Goal: Complete application form

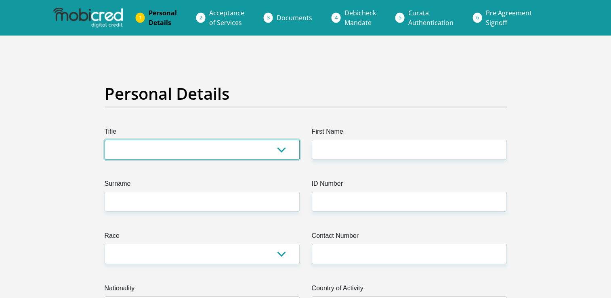
click at [283, 147] on select "Mr Ms Mrs Dr [PERSON_NAME]" at bounding box center [202, 150] width 195 height 20
select select "Ms"
click at [105, 140] on select "Mr Ms Mrs Dr [PERSON_NAME]" at bounding box center [202, 150] width 195 height 20
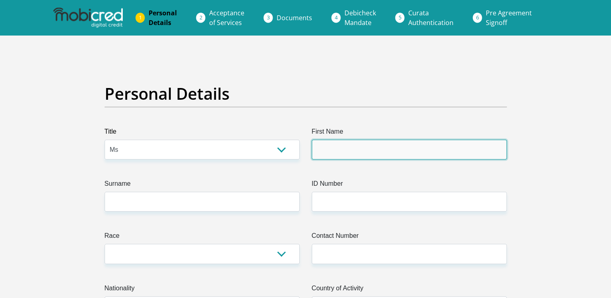
click at [341, 143] on input "First Name" at bounding box center [409, 150] width 195 height 20
type input "Emihle"
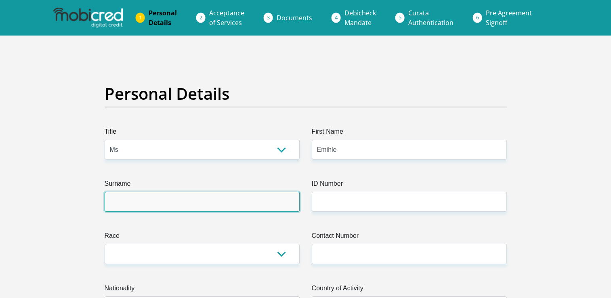
type input "Ntozini"
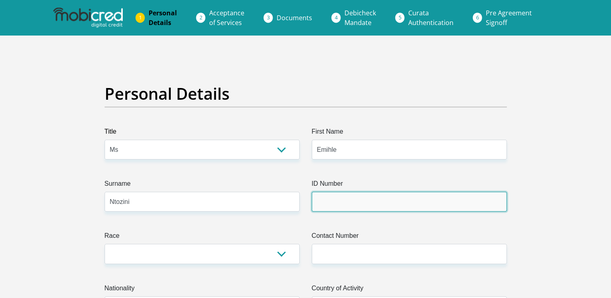
type input "0607301056083"
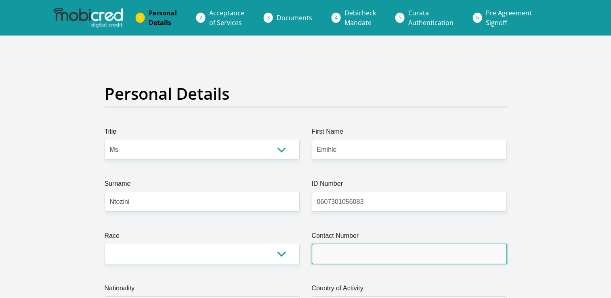
type input "0767999251"
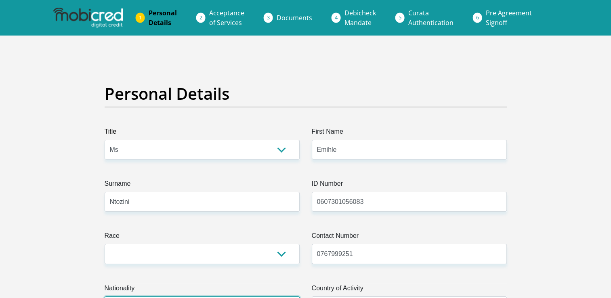
select select "ZAF"
type input "930 Zone 3"
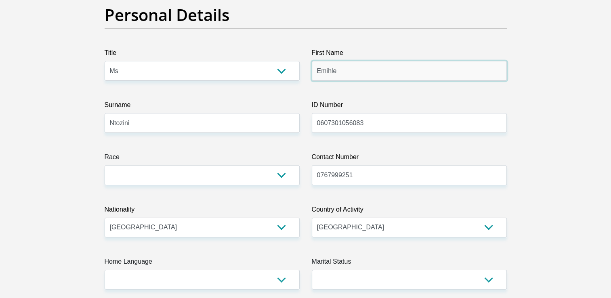
scroll to position [80, 0]
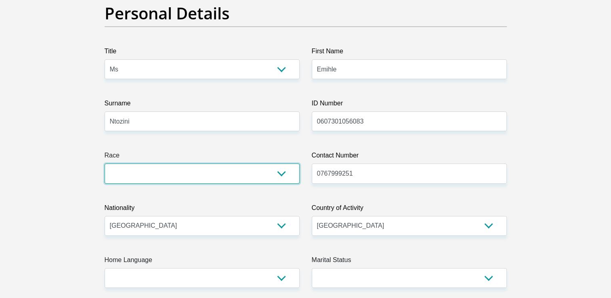
click at [280, 175] on select "Black Coloured Indian White Other" at bounding box center [202, 174] width 195 height 20
select select "1"
click at [105, 164] on select "Black Coloured Indian White Other" at bounding box center [202, 174] width 195 height 20
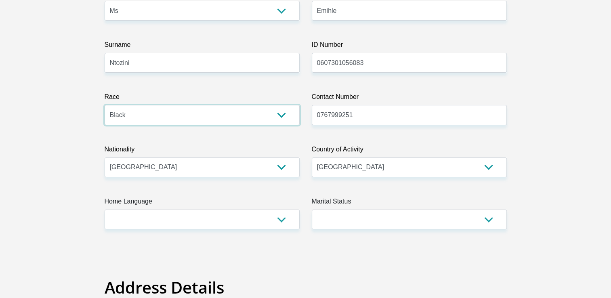
scroll to position [148, 0]
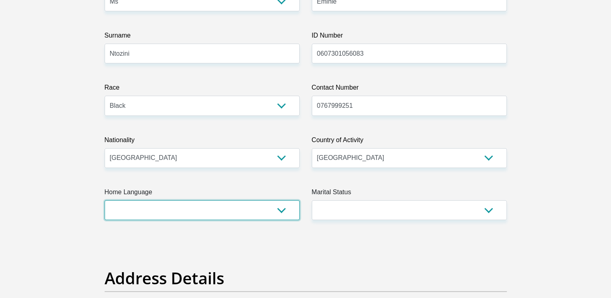
click at [277, 208] on select "Afrikaans English Sepedi South Ndebele Southern Sotho Swati Tsonga Tswana Venda…" at bounding box center [202, 210] width 195 height 20
select select "xho"
click at [105, 200] on select "Afrikaans English Sepedi South Ndebele Southern Sotho Swati Tsonga Tswana Venda…" at bounding box center [202, 210] width 195 height 20
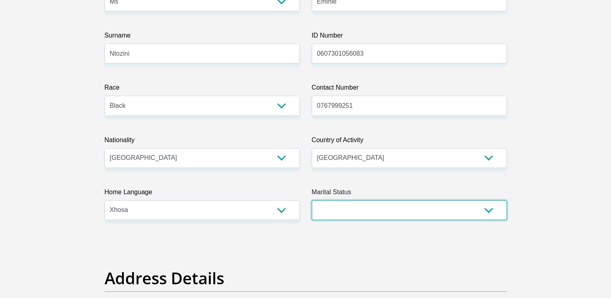
click at [358, 208] on select "Married ANC Single Divorced Widowed Married COP or Customary Law" at bounding box center [409, 210] width 195 height 20
select select "2"
click at [312, 200] on select "Married ANC Single Divorced Widowed Married COP or Customary Law" at bounding box center [409, 210] width 195 height 20
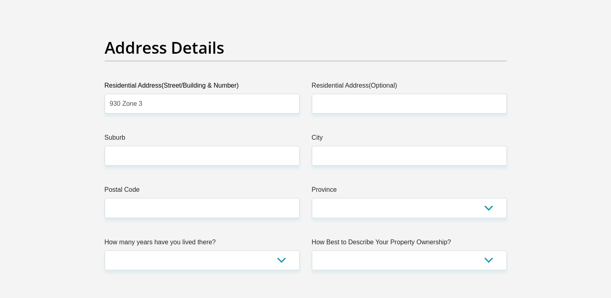
scroll to position [379, 0]
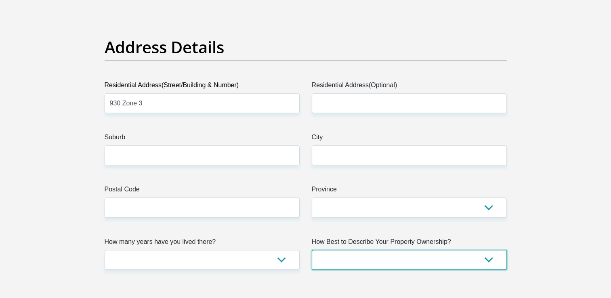
click at [328, 252] on select "Owned Rented Family Owned Company Dwelling" at bounding box center [409, 260] width 195 height 20
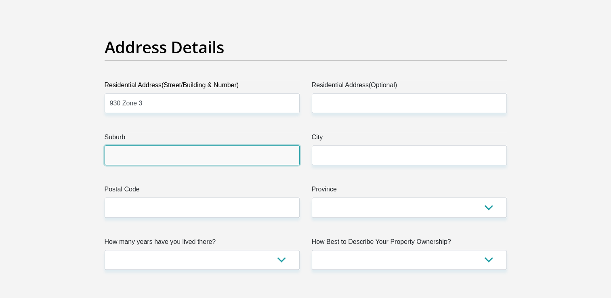
click at [218, 161] on input "Suburb" at bounding box center [202, 155] width 195 height 20
type input "WHITTLESEA"
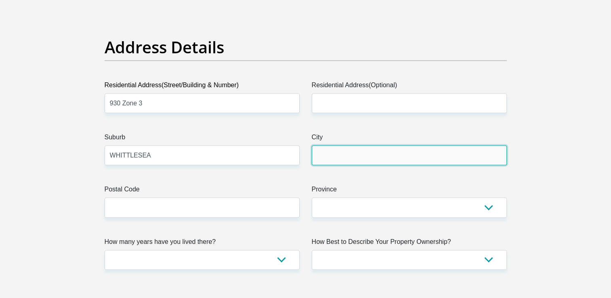
type input "WHITTLESEA"
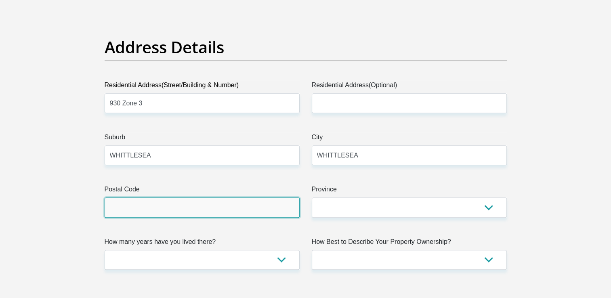
type input "5360"
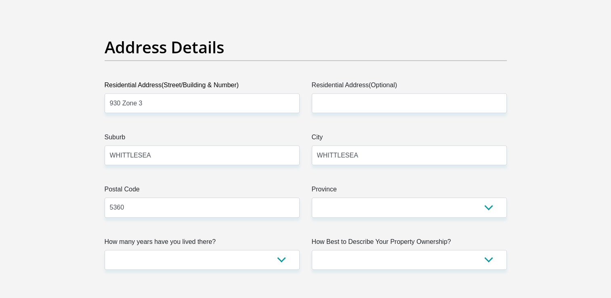
type input "[EMAIL_ADDRESS][DOMAIN_NAME]"
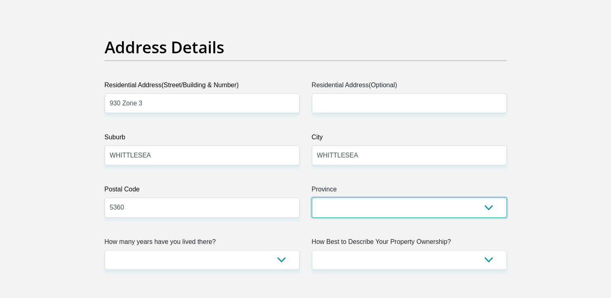
click at [347, 208] on select "Eastern Cape Free State [GEOGRAPHIC_DATA] [GEOGRAPHIC_DATA][DATE] [GEOGRAPHIC_D…" at bounding box center [409, 208] width 195 height 20
select select "[GEOGRAPHIC_DATA]"
click at [312, 198] on select "Eastern Cape Free State [GEOGRAPHIC_DATA] [GEOGRAPHIC_DATA][DATE] [GEOGRAPHIC_D…" at bounding box center [409, 208] width 195 height 20
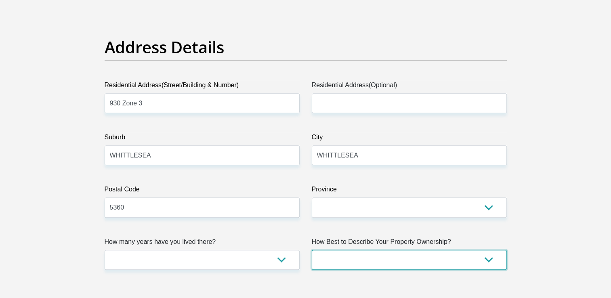
click at [372, 253] on select "Owned Rented Family Owned Company Dwelling" at bounding box center [409, 260] width 195 height 20
select select "parents"
click at [312, 250] on select "Owned Rented Family Owned Company Dwelling" at bounding box center [409, 260] width 195 height 20
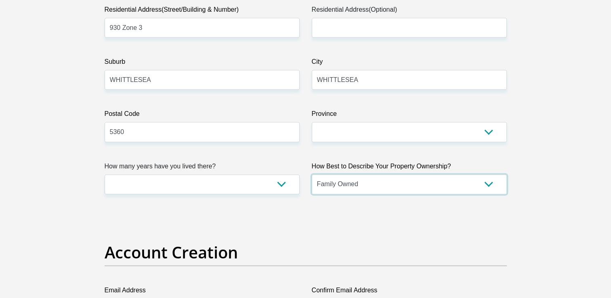
scroll to position [462, 0]
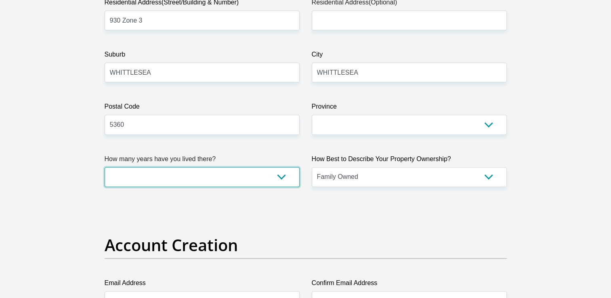
click at [276, 174] on select "less than 1 year 1-3 years 3-5 years 5+ years" at bounding box center [202, 177] width 195 height 20
select select "5"
click at [105, 167] on select "less than 1 year 1-3 years 3-5 years 5+ years" at bounding box center [202, 177] width 195 height 20
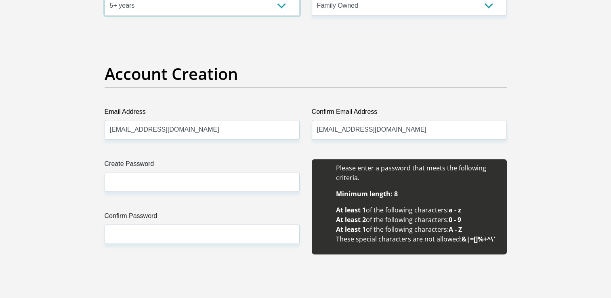
scroll to position [634, 0]
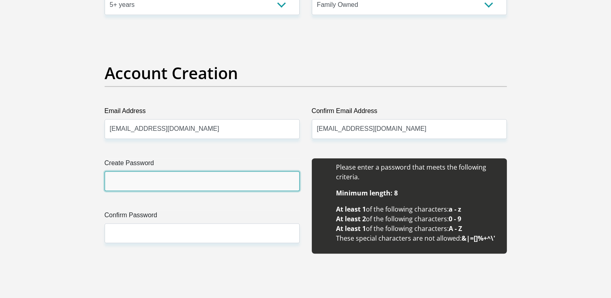
click at [204, 185] on input "Create Password" at bounding box center [202, 181] width 195 height 20
type input "Sibabalwe@06"
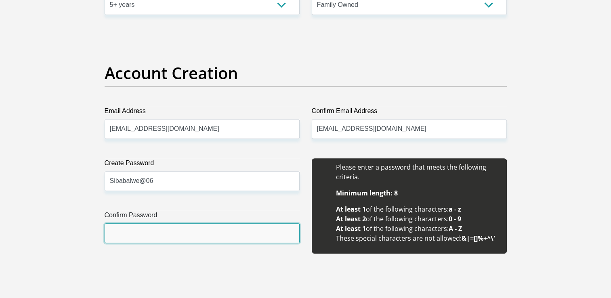
click at [175, 223] on input "Confirm Password" at bounding box center [202, 233] width 195 height 20
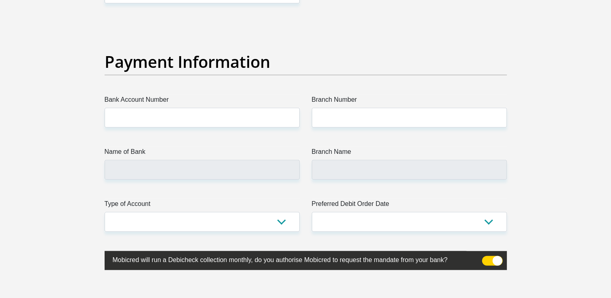
scroll to position [1826, 0]
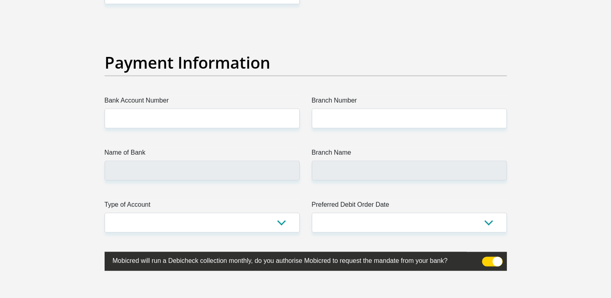
type input "Sibabalwe@06"
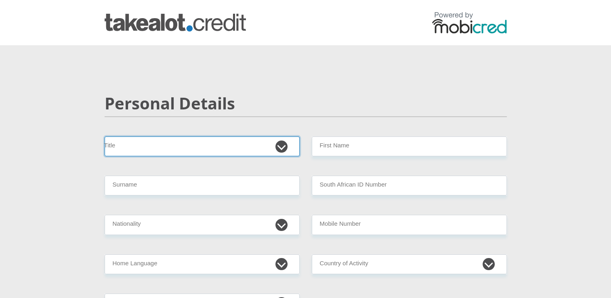
click at [277, 144] on select "Mr Ms Mrs Dr [PERSON_NAME]" at bounding box center [202, 147] width 195 height 20
select select "Ms"
click at [105, 137] on select "Mr Ms Mrs Dr [PERSON_NAME]" at bounding box center [202, 147] width 195 height 20
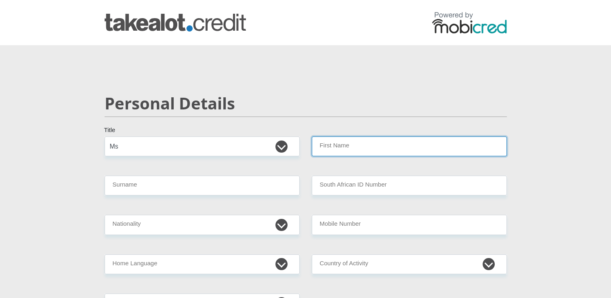
click at [342, 154] on input "First Name" at bounding box center [409, 147] width 195 height 20
type input "Emihle"
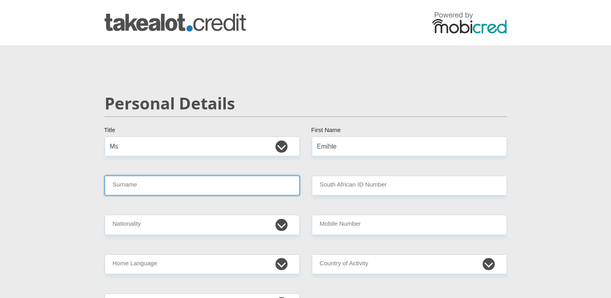
type input "Ntozini"
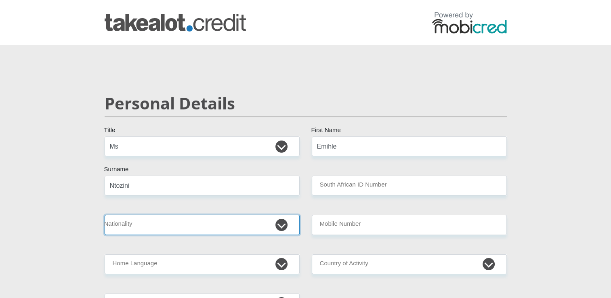
select select "ZAF"
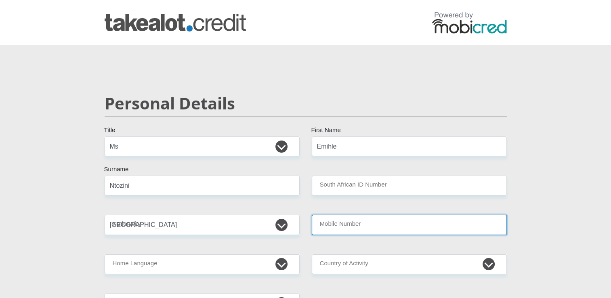
type input "0767999251"
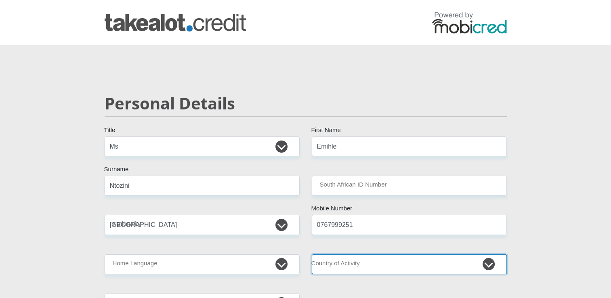
select select "ZAF"
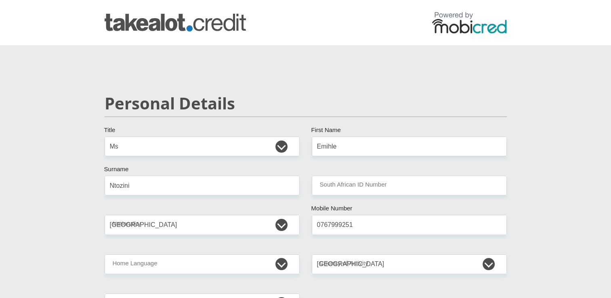
type input "53 Robert Sobukwe Rd"
type input "Bellville"
type input "Cape Town"
type input "7505"
select select "Western Cape"
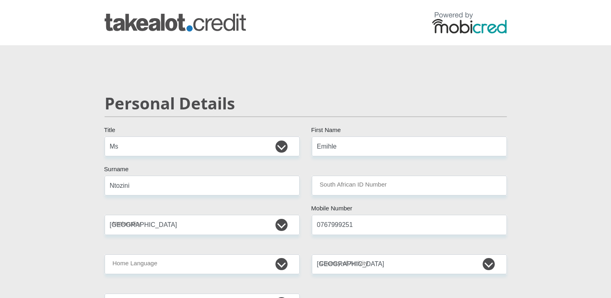
type input "ntoziniemihle49@gmail.com"
type input "Sibabalwe@06"
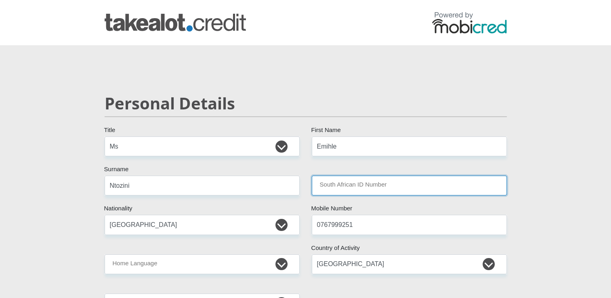
click at [345, 179] on input "South African ID Number" at bounding box center [409, 186] width 195 height 20
type input "0607301056083"
type input "93035360"
type input "0767999251"
type input "Emihle"
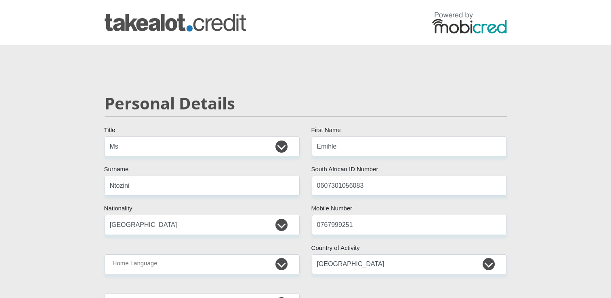
type input "Ntozini"
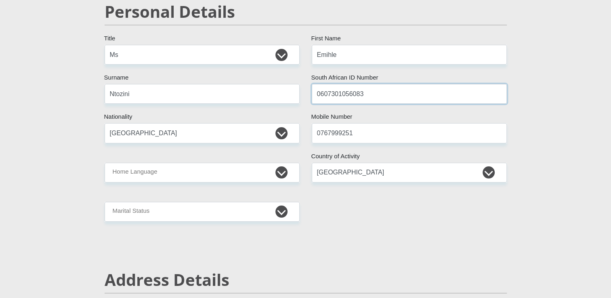
scroll to position [92, 0]
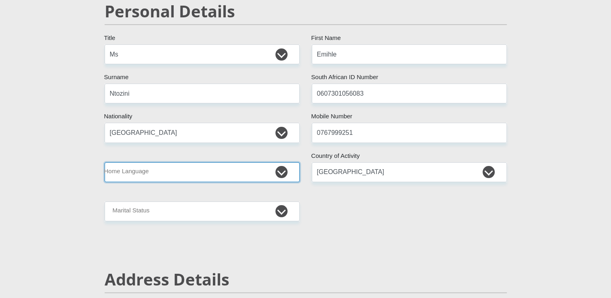
click at [288, 168] on select "Afrikaans English Sepedi South Ndebele Southern Sotho Swati Tsonga Tswana Venda…" at bounding box center [202, 172] width 195 height 20
select select "xho"
click at [105, 162] on select "Afrikaans English Sepedi South Ndebele Southern Sotho Swati Tsonga Tswana Venda…" at bounding box center [202, 172] width 195 height 20
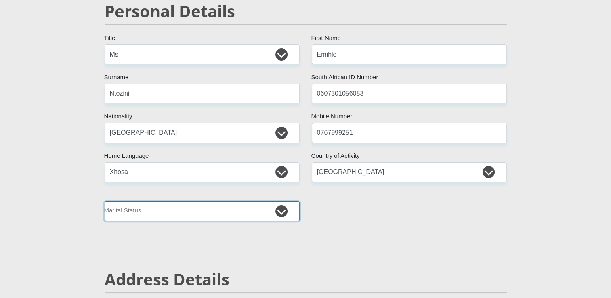
click at [265, 211] on select "Married ANC Single Divorced Widowed Married COP or Customary Law" at bounding box center [202, 212] width 195 height 20
select select "2"
click at [105, 202] on select "Married ANC Single Divorced Widowed Married COP or Customary Law" at bounding box center [202, 212] width 195 height 20
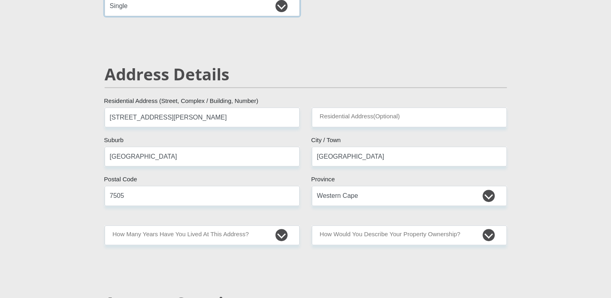
scroll to position [297, 0]
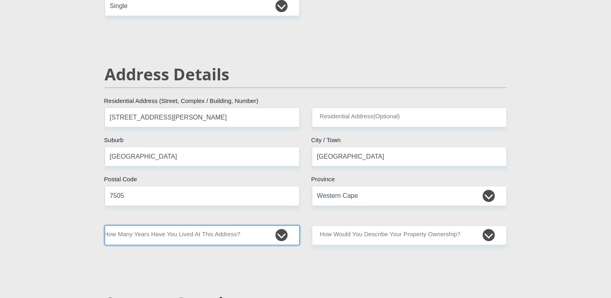
click at [204, 238] on select "less than 1 year 1-3 years 3-5 years 5+ years" at bounding box center [202, 235] width 195 height 20
select select "0"
click at [105, 225] on select "less than 1 year 1-3 years 3-5 years 5+ years" at bounding box center [202, 235] width 195 height 20
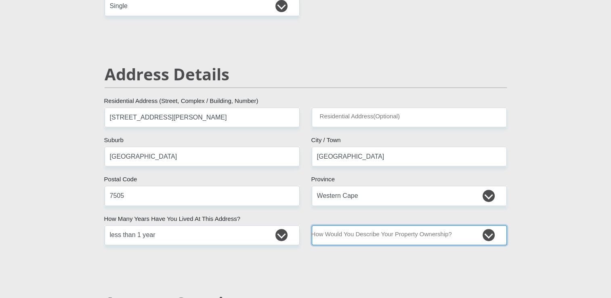
click at [344, 227] on select "Owned Rented Family Owned Company Dwelling" at bounding box center [409, 235] width 195 height 20
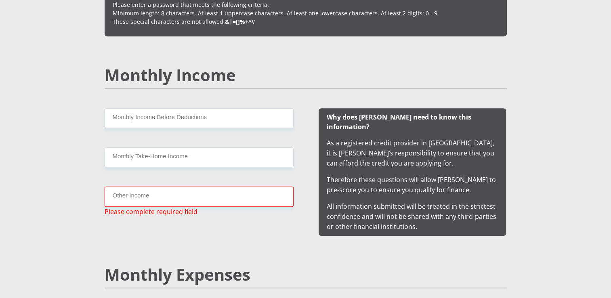
scroll to position [716, 0]
click at [266, 194] on input "Other Income" at bounding box center [199, 197] width 189 height 20
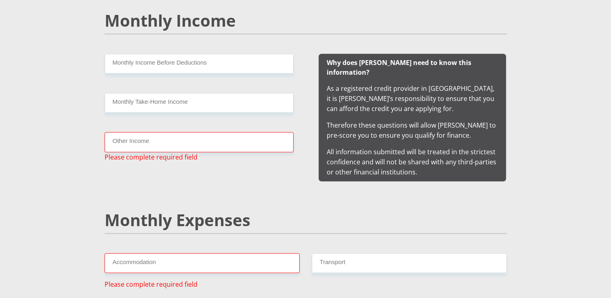
scroll to position [770, 0]
click at [166, 140] on input "Other Income" at bounding box center [199, 143] width 189 height 20
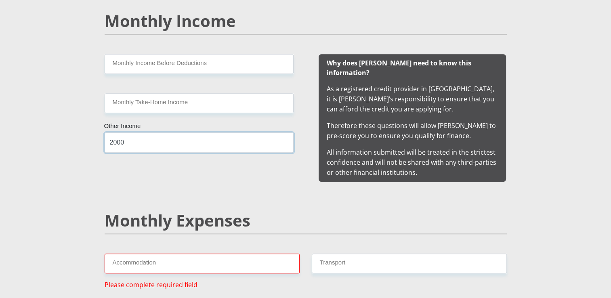
type input "2000"
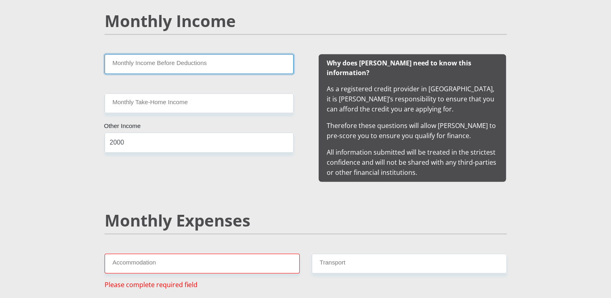
click at [152, 65] on input "Monthly Income Before Deductions" at bounding box center [199, 64] width 189 height 20
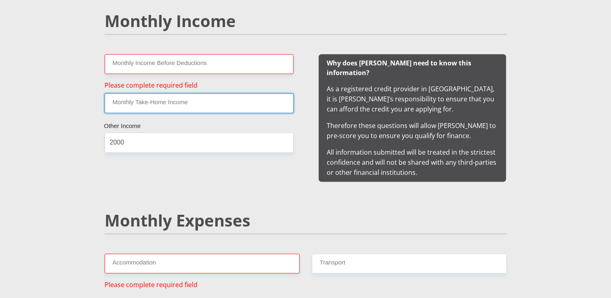
click at [158, 99] on input "Monthly Take-Home Income" at bounding box center [199, 103] width 189 height 20
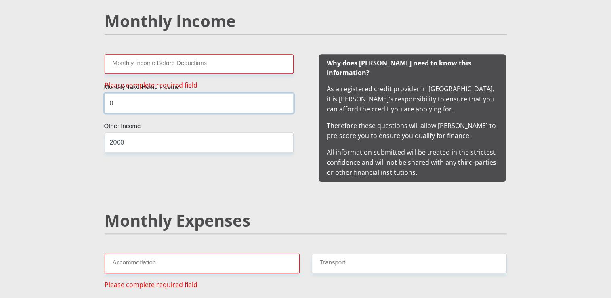
type input "0"
click at [174, 58] on input "Monthly Income Before Deductions" at bounding box center [199, 64] width 189 height 20
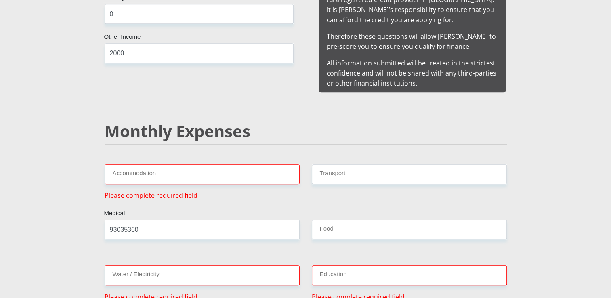
scroll to position [860, 0]
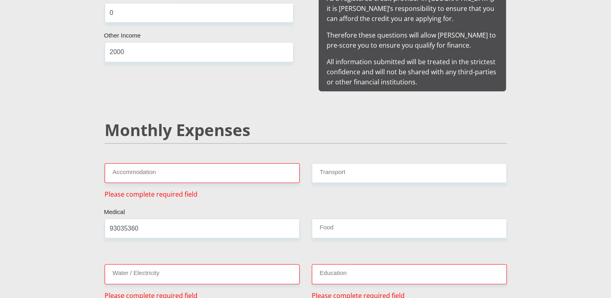
type input "0"
click at [214, 163] on input "Accommodation" at bounding box center [202, 173] width 195 height 20
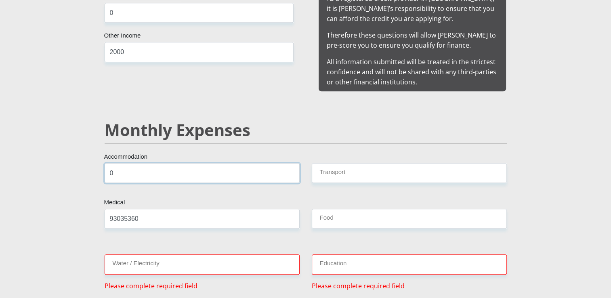
type input "0"
click at [286, 209] on input "93035360" at bounding box center [202, 219] width 195 height 20
type input "9"
type input "0"
click at [286, 255] on input "Water / Electricity" at bounding box center [202, 265] width 195 height 20
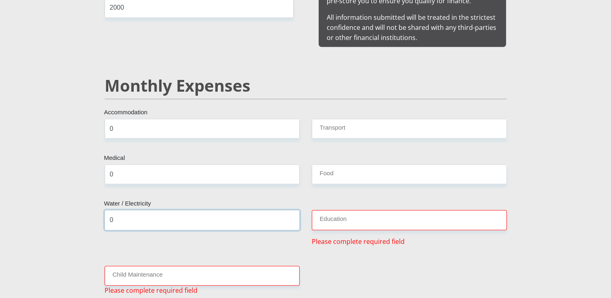
scroll to position [923, 0]
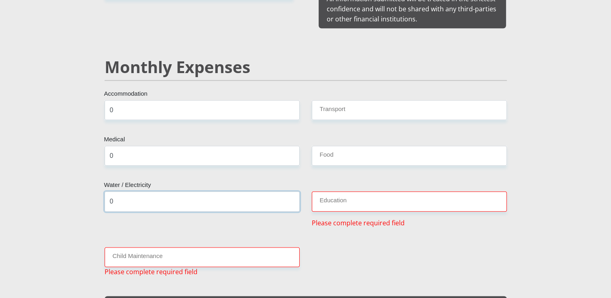
type input "0"
click at [348, 191] on input "Education" at bounding box center [409, 201] width 195 height 20
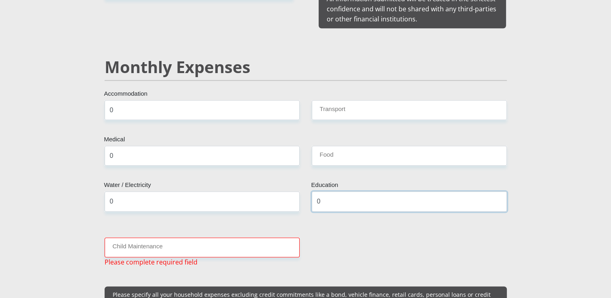
type input "0"
click at [253, 240] on input "Child Maintenance" at bounding box center [202, 248] width 195 height 20
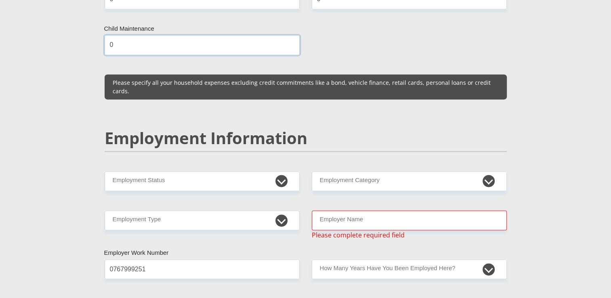
scroll to position [1136, 0]
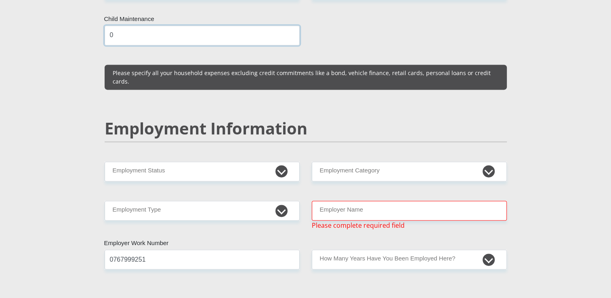
type input "0"
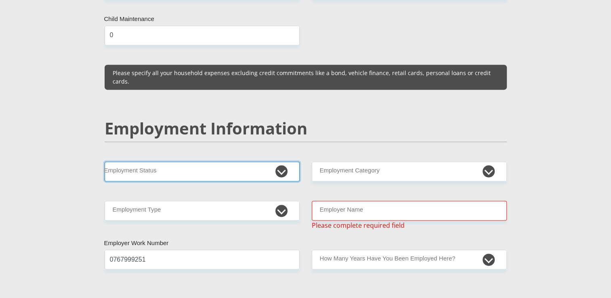
click at [278, 162] on select "Permanent/Full-time Part-time/Casual Contract Worker Self-Employed Housewife Re…" at bounding box center [202, 172] width 195 height 20
select select "7"
click at [105, 162] on select "Permanent/Full-time Part-time/Casual Contract Worker Self-Employed Housewife Re…" at bounding box center [202, 172] width 195 height 20
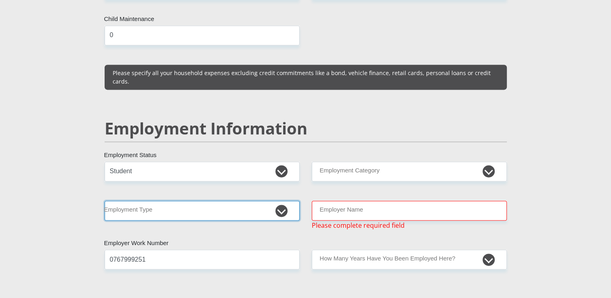
click at [179, 201] on select "College/Lecturer Craft Seller Creative Driver Executive Farmer Forces - Non Com…" at bounding box center [202, 211] width 195 height 20
select select "Student"
click at [105, 201] on select "College/Lecturer Craft Seller Creative Driver Executive Farmer Forces - Non Com…" at bounding box center [202, 211] width 195 height 20
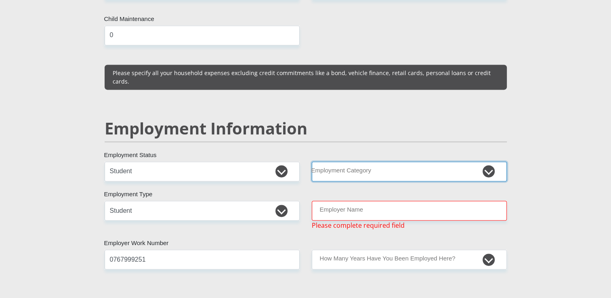
click at [370, 162] on select "AGRICULTURE ALCOHOL & TOBACCO CONSTRUCTION MATERIALS METALLURGY EQUIPMENT FOR R…" at bounding box center [409, 172] width 195 height 20
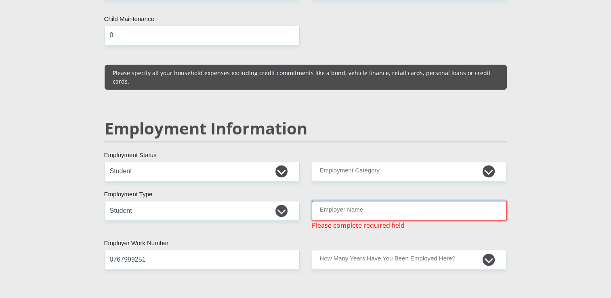
click at [379, 201] on input "Employer Name" at bounding box center [409, 211] width 195 height 20
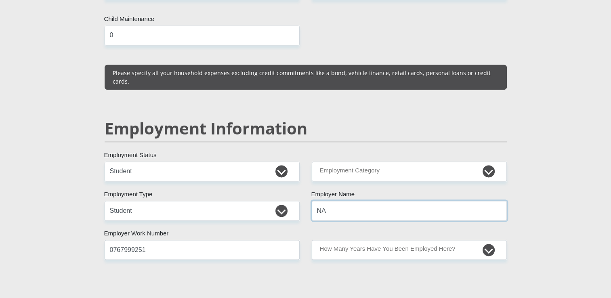
type input "NA"
click at [355, 252] on div "Mr Ms Mrs Dr Other Title Emihle First Name Ntozini Surname 0607301056083 South …" at bounding box center [306, 153] width 414 height 2304
click at [255, 240] on input "0767999251" at bounding box center [202, 250] width 195 height 20
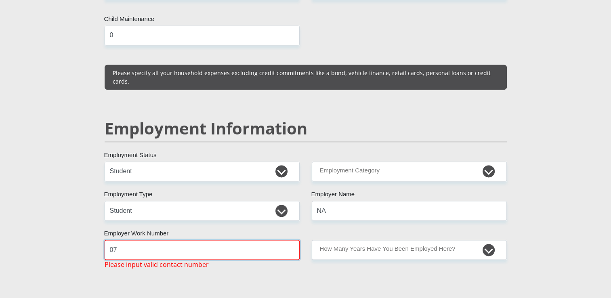
type input "0"
click at [269, 244] on div "NA Employer Work Number Please input valid contact number" at bounding box center [202, 254] width 207 height 29
click at [249, 240] on input "NA" at bounding box center [202, 250] width 195 height 20
type input "N"
type input "0"
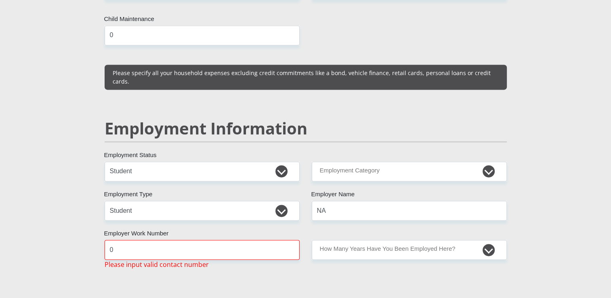
click at [258, 253] on div "Mr Ms Mrs Dr Other Title Emihle First Name Ntozini Surname 0607301056083 South …" at bounding box center [306, 158] width 414 height 2314
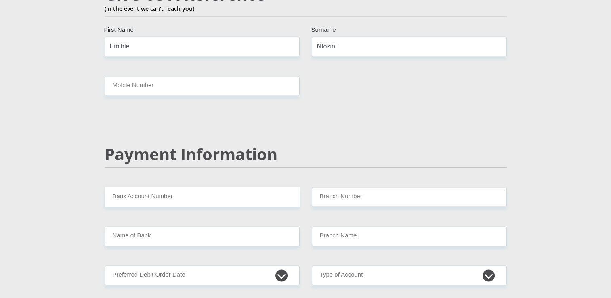
scroll to position [1467, 0]
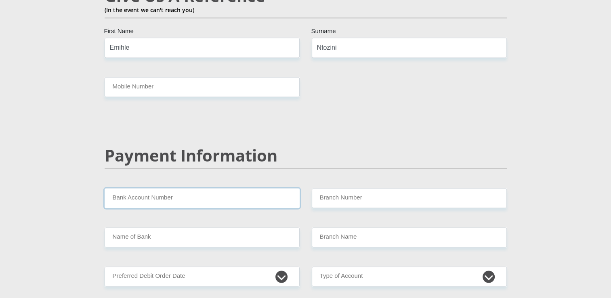
click at [210, 188] on input "Bank Account Number" at bounding box center [202, 198] width 195 height 20
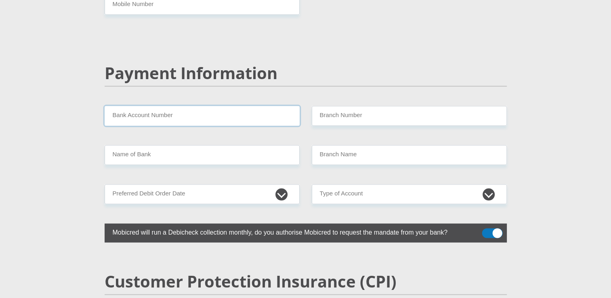
scroll to position [1569, 0]
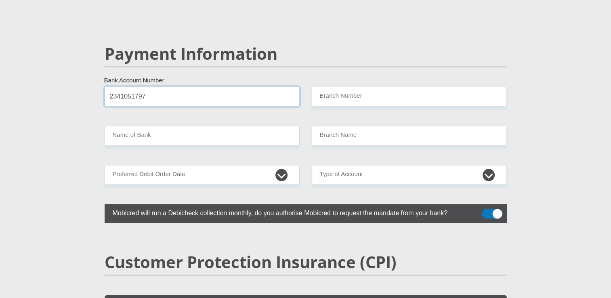
type input "2341051797"
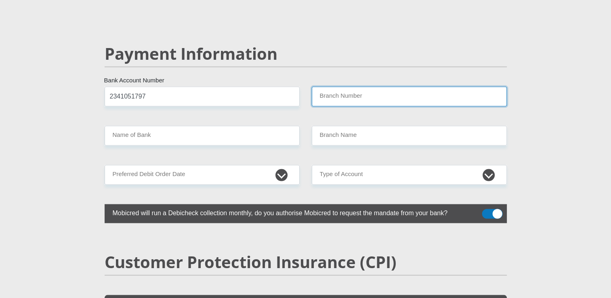
click at [320, 87] on input "Branch Number" at bounding box center [409, 97] width 195 height 20
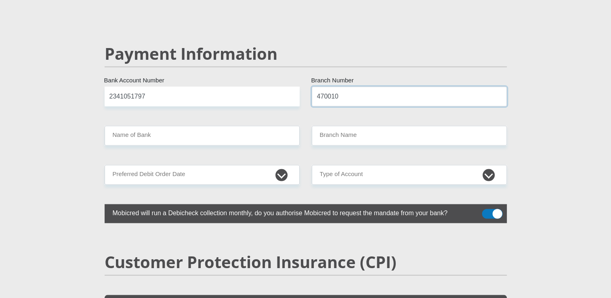
type input "470010"
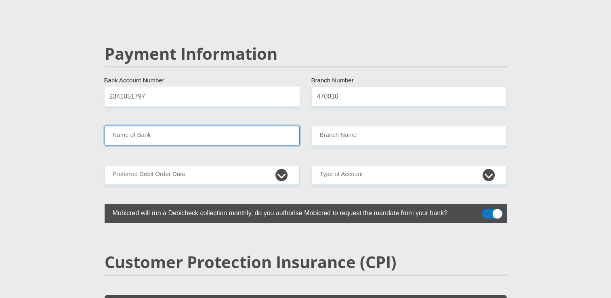
click at [271, 126] on input "Name of Bank" at bounding box center [202, 136] width 195 height 20
type input "CAPITEC BANK LIMITED"
type input "CAPITEC BANK CPC"
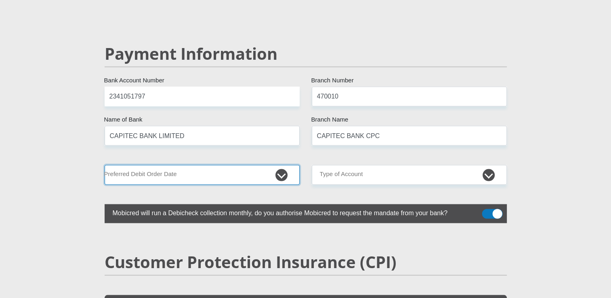
click at [260, 165] on select "1st 2nd 3rd 4th 5th 7th 18th 19th 20th 21st 22nd 23rd 24th 25th 26th 27th 28th …" at bounding box center [202, 175] width 195 height 20
select select "5"
click at [105, 165] on select "1st 2nd 3rd 4th 5th 7th 18th 19th 20th 21st 22nd 23rd 24th 25th 26th 27th 28th …" at bounding box center [202, 175] width 195 height 20
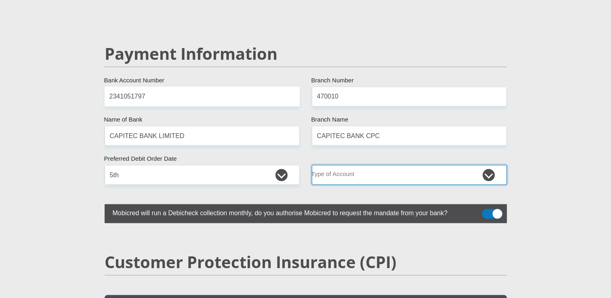
click at [321, 165] on select "Cheque Savings" at bounding box center [409, 175] width 195 height 20
select select "SAV"
click at [312, 165] on select "Cheque Savings" at bounding box center [409, 175] width 195 height 20
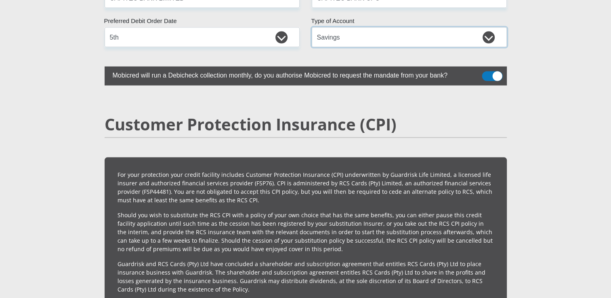
scroll to position [1706, 0]
click at [485, 72] on span at bounding box center [492, 77] width 21 height 10
click at [487, 74] on input "checkbox" at bounding box center [487, 74] width 0 height 0
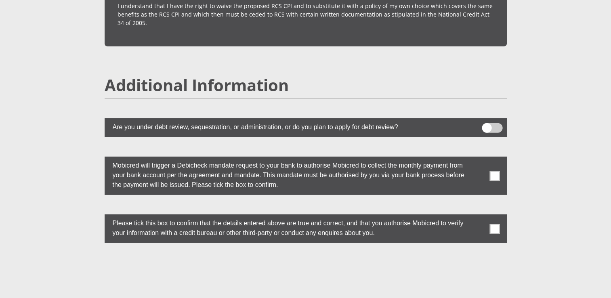
scroll to position [2159, 0]
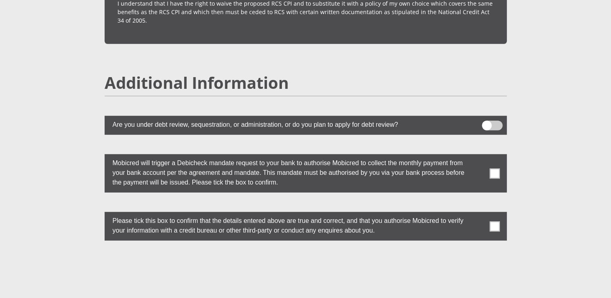
click at [496, 168] on span at bounding box center [495, 173] width 10 height 10
click at [479, 156] on input "checkbox" at bounding box center [479, 156] width 0 height 0
click at [494, 221] on span at bounding box center [495, 226] width 10 height 10
click at [479, 214] on input "checkbox" at bounding box center [479, 214] width 0 height 0
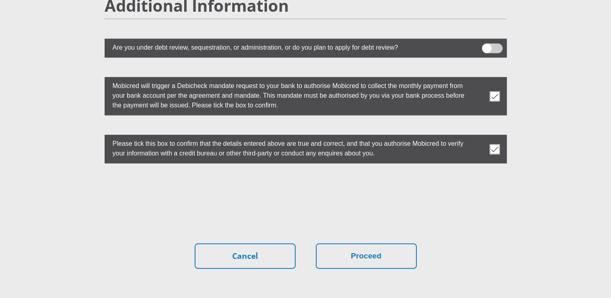
scroll to position [2236, 0]
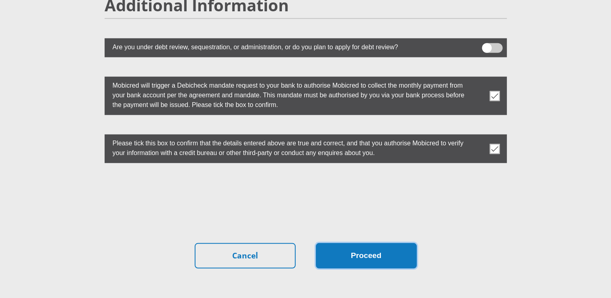
click at [378, 244] on button "Proceed" at bounding box center [366, 255] width 101 height 25
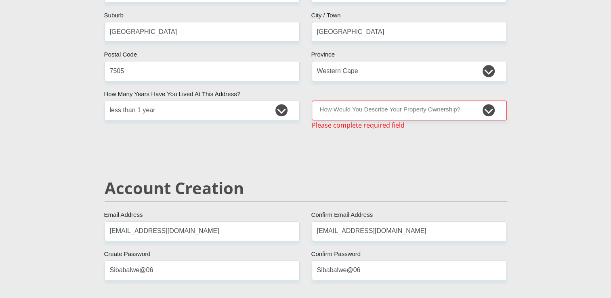
scroll to position [421, 0]
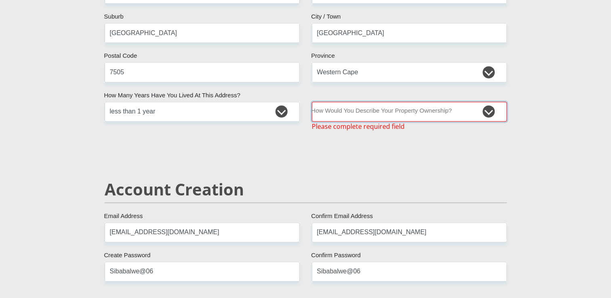
click at [466, 114] on select "Owned Rented Family Owned Company Dwelling" at bounding box center [409, 112] width 195 height 20
select select "Rented"
click at [312, 102] on select "Owned Rented Family Owned Company Dwelling" at bounding box center [409, 112] width 195 height 20
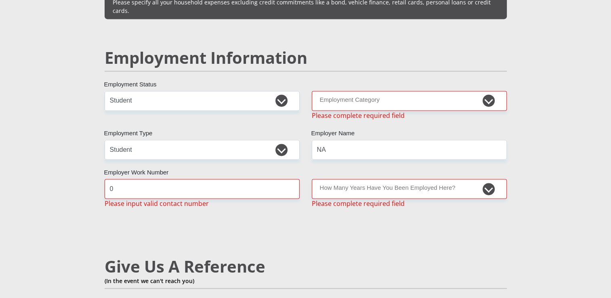
scroll to position [1253, 0]
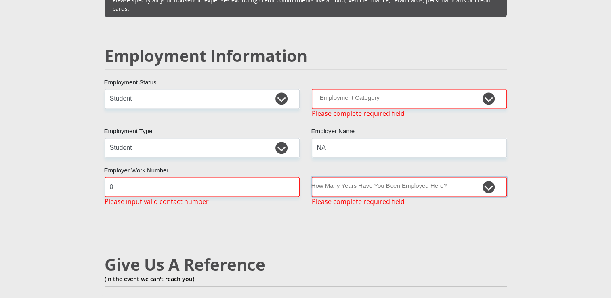
click at [403, 177] on select "less than 1 year 1-3 years 3-5 years 5+ years" at bounding box center [409, 187] width 195 height 20
select select "6"
click at [312, 177] on select "less than 1 year 1-3 years 3-5 years 5+ years" at bounding box center [409, 187] width 195 height 20
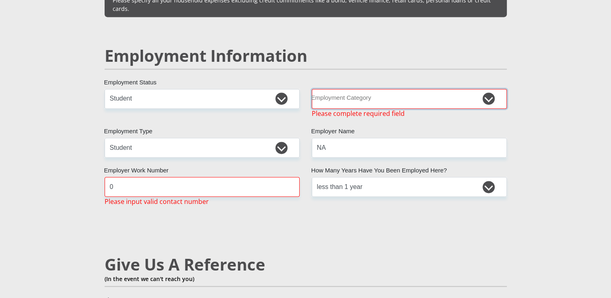
click at [425, 89] on select "AGRICULTURE ALCOHOL & TOBACCO CONSTRUCTION MATERIALS METALLURGY EQUIPMENT FOR R…" at bounding box center [409, 99] width 195 height 20
select select "15"
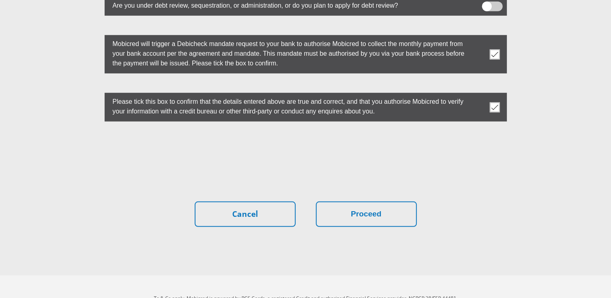
scroll to position [2343, 0]
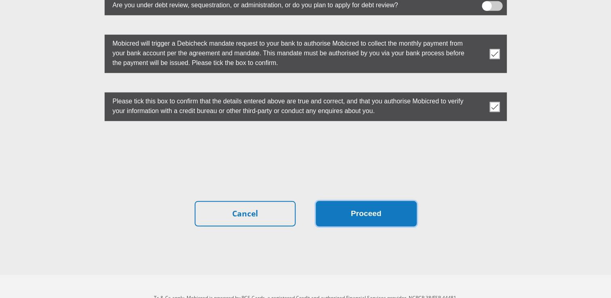
click at [342, 201] on button "Proceed" at bounding box center [366, 213] width 101 height 25
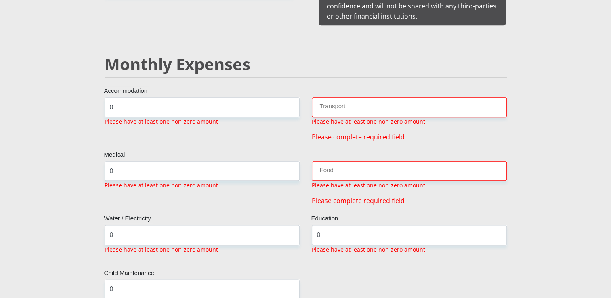
scroll to position [927, 0]
click at [327, 104] on input "Transport" at bounding box center [409, 107] width 195 height 20
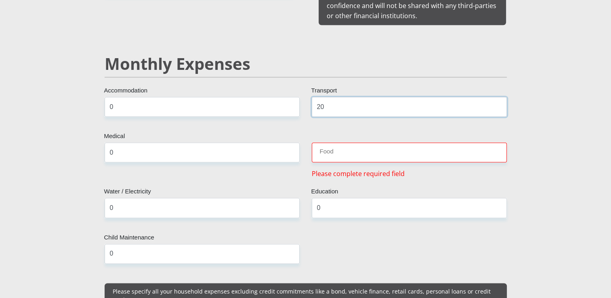
type input "20"
click at [326, 143] on input "Food" at bounding box center [409, 153] width 195 height 20
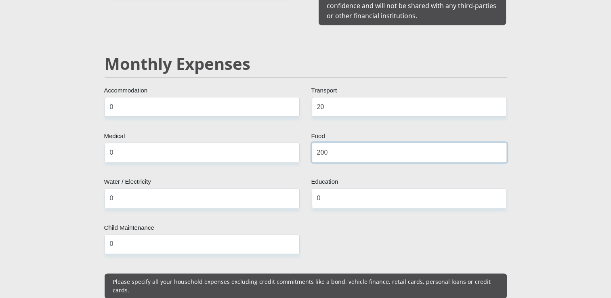
type input "200"
click at [331, 188] on input "0" at bounding box center [409, 198] width 195 height 20
type input "00"
click at [217, 240] on input "0" at bounding box center [202, 244] width 195 height 20
type input "00"
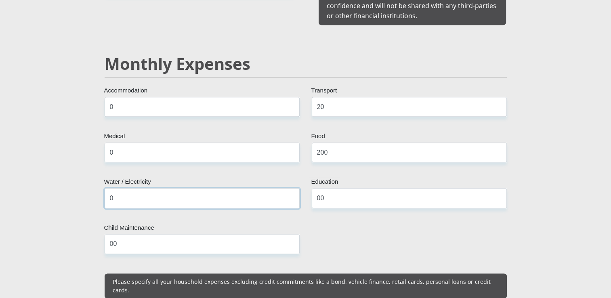
click at [184, 188] on input "0" at bounding box center [202, 198] width 195 height 20
type input "00"
click at [163, 143] on input "0" at bounding box center [202, 153] width 195 height 20
type input "00"
click at [162, 99] on input "0" at bounding box center [202, 107] width 195 height 20
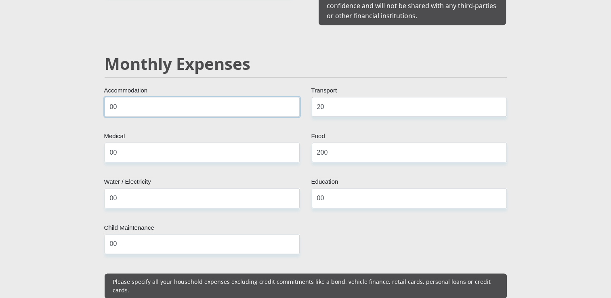
type input "0"
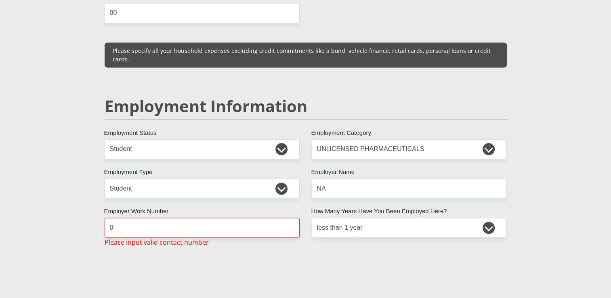
scroll to position [1158, 0]
type input "10"
click at [163, 217] on input "0" at bounding box center [202, 227] width 195 height 20
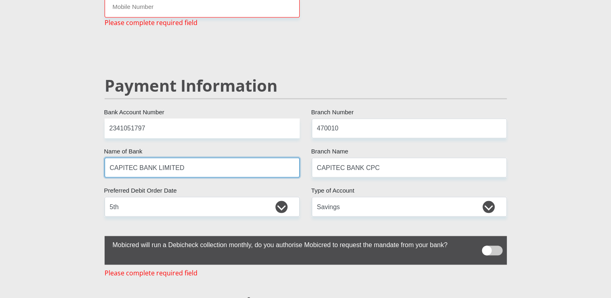
click at [206, 158] on input "CAPITEC BANK LIMITED" at bounding box center [202, 168] width 195 height 20
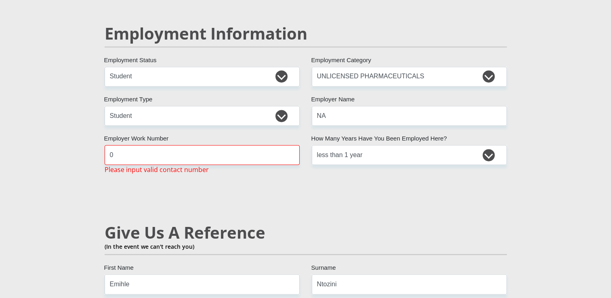
scroll to position [1230, 0]
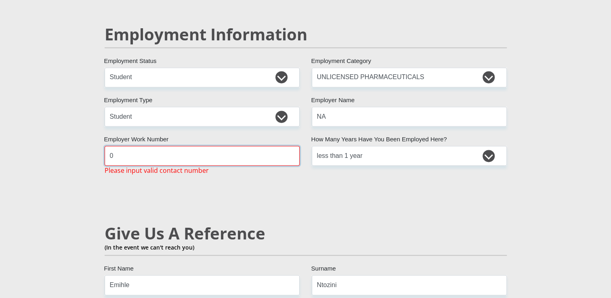
click at [189, 146] on input "0" at bounding box center [202, 156] width 195 height 20
type input "0767999251"
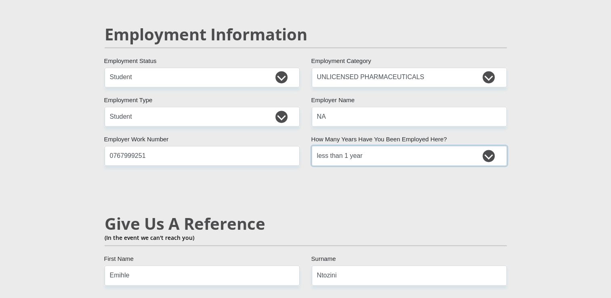
scroll to position [1306, 0]
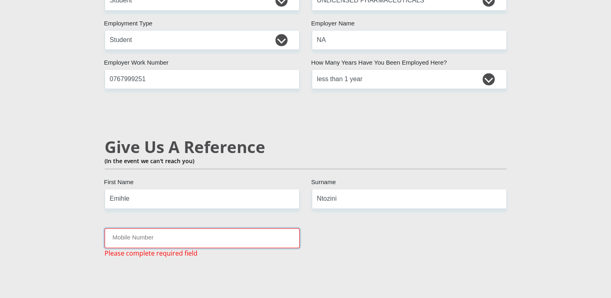
click at [188, 228] on input "Mobile Number" at bounding box center [202, 238] width 195 height 20
type input "0767999251"
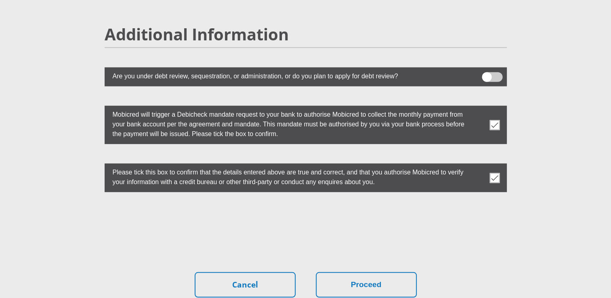
scroll to position [2207, 0]
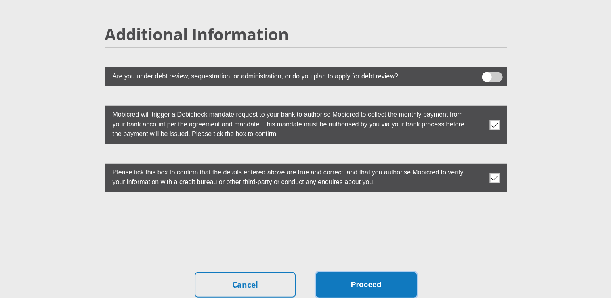
click at [338, 272] on button "Proceed" at bounding box center [366, 284] width 101 height 25
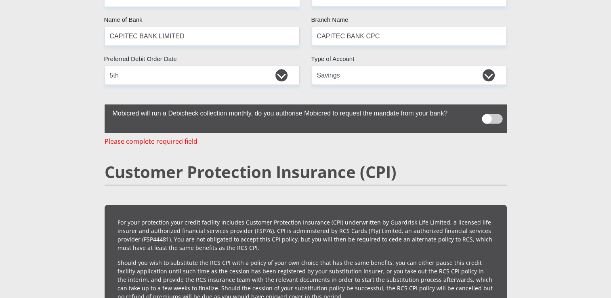
scroll to position [1655, 0]
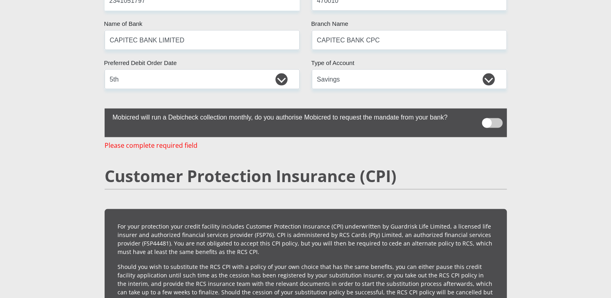
click at [492, 118] on span at bounding box center [492, 123] width 21 height 10
click at [487, 116] on input "checkbox" at bounding box center [487, 116] width 0 height 0
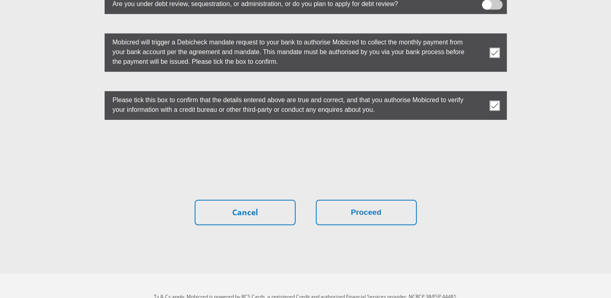
scroll to position [2272, 0]
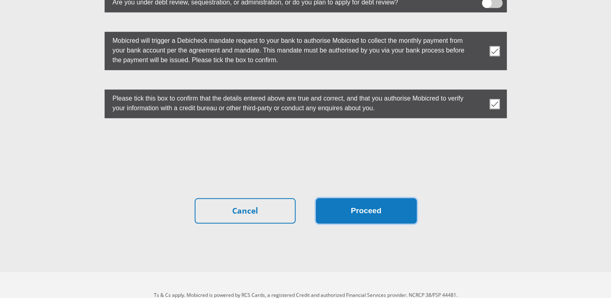
click at [386, 198] on button "Proceed" at bounding box center [366, 210] width 101 height 25
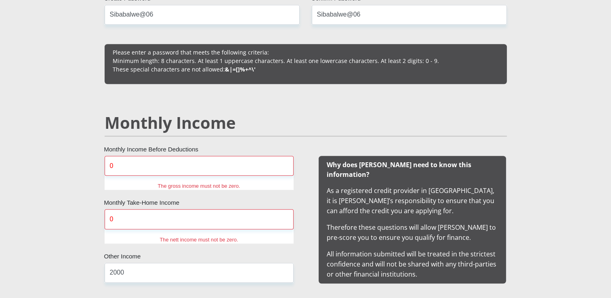
scroll to position [746, 0]
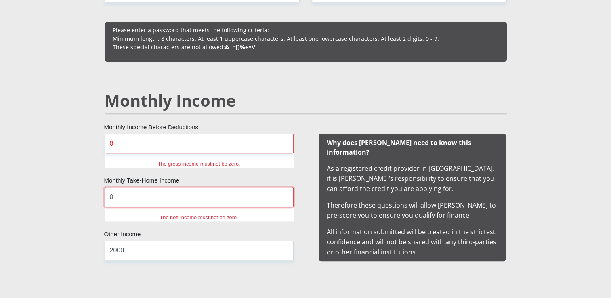
click at [233, 199] on input "0" at bounding box center [199, 197] width 189 height 20
click at [125, 146] on input "0" at bounding box center [199, 144] width 189 height 20
type input "2000"
click at [135, 190] on input "0" at bounding box center [199, 197] width 189 height 20
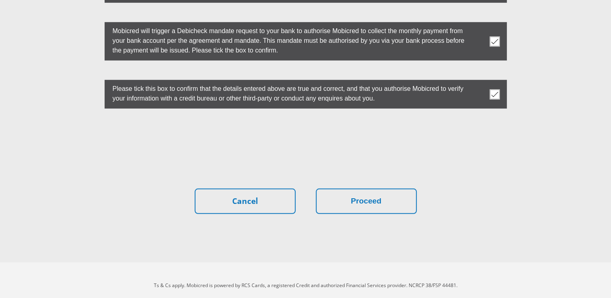
scroll to position [2211, 0]
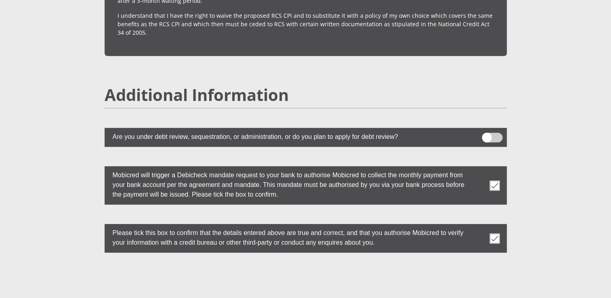
type input "500"
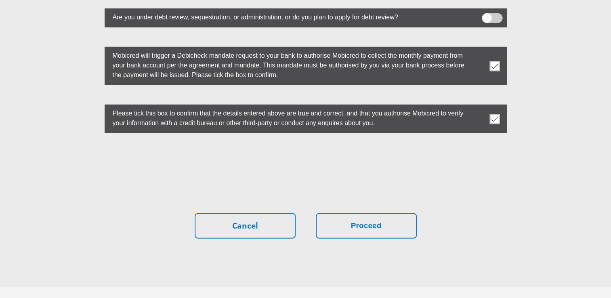
scroll to position [2333, 0]
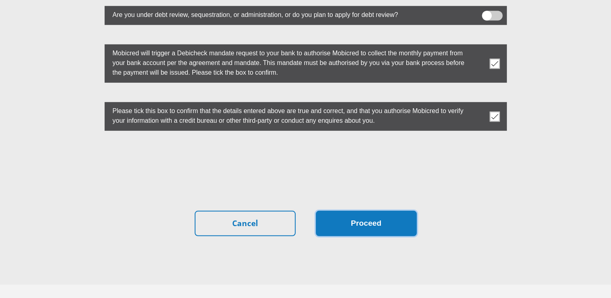
click at [362, 218] on button "Proceed" at bounding box center [366, 223] width 101 height 25
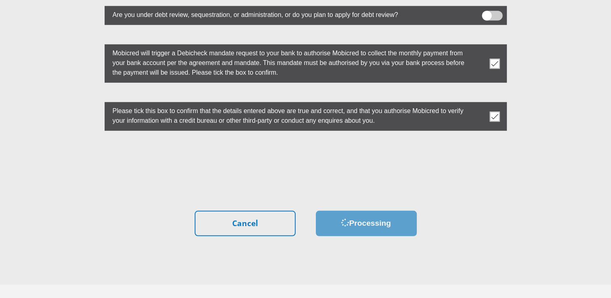
scroll to position [0, 0]
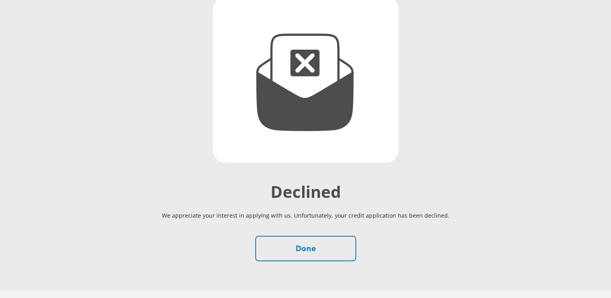
scroll to position [135, 0]
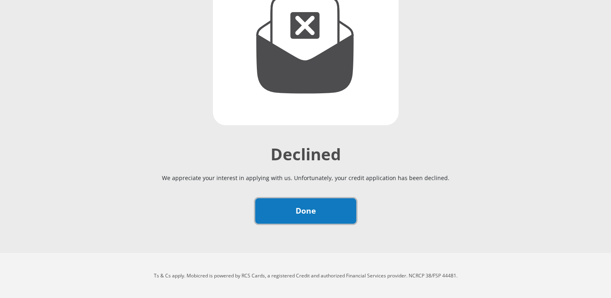
click at [281, 210] on link "Done" at bounding box center [305, 210] width 101 height 25
